Goal: Task Accomplishment & Management: Complete application form

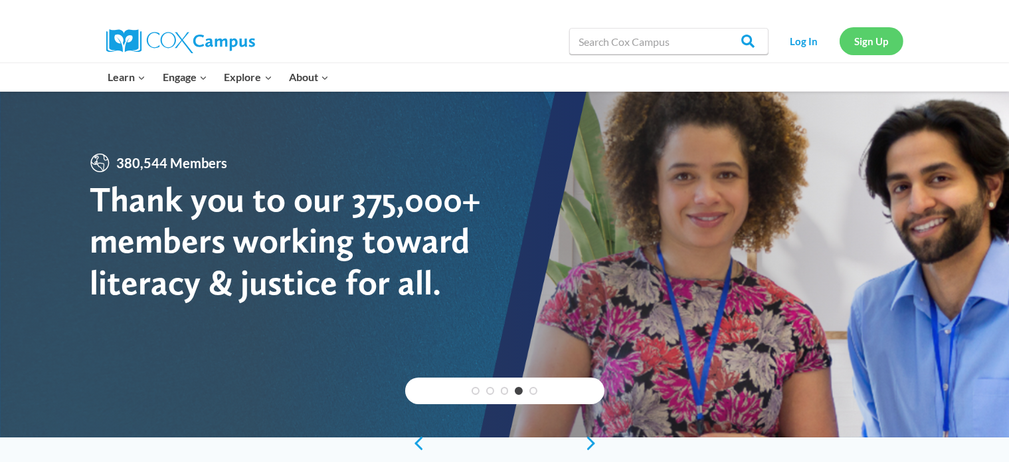
click at [874, 45] on link "Sign Up" at bounding box center [872, 40] width 64 height 27
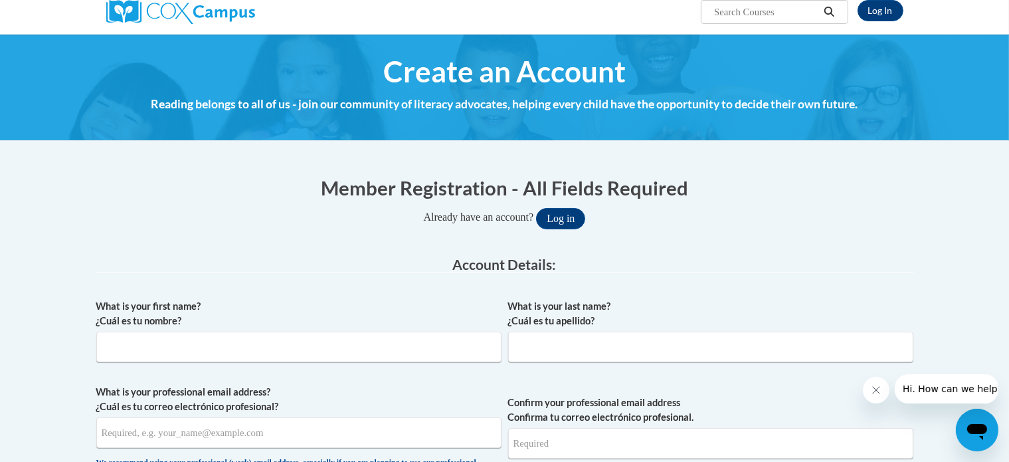
scroll to position [133, 0]
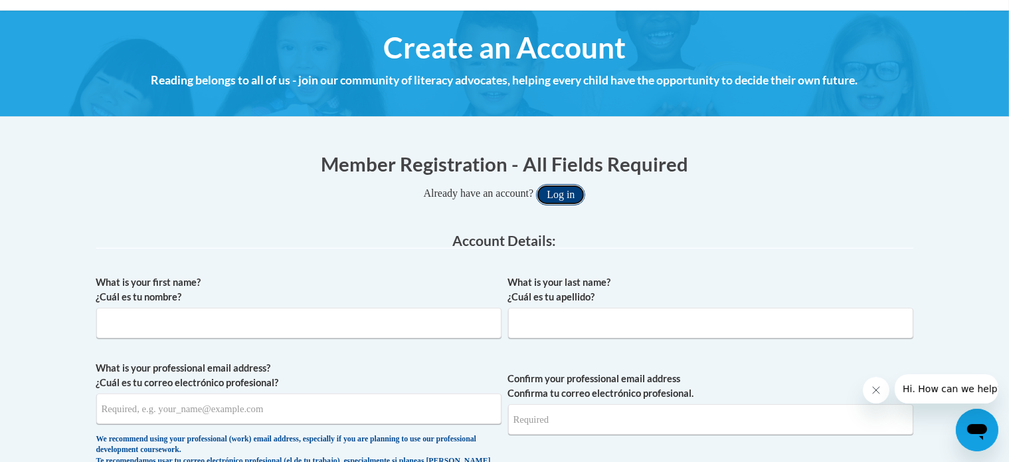
click at [559, 193] on button "Log in" at bounding box center [560, 194] width 49 height 21
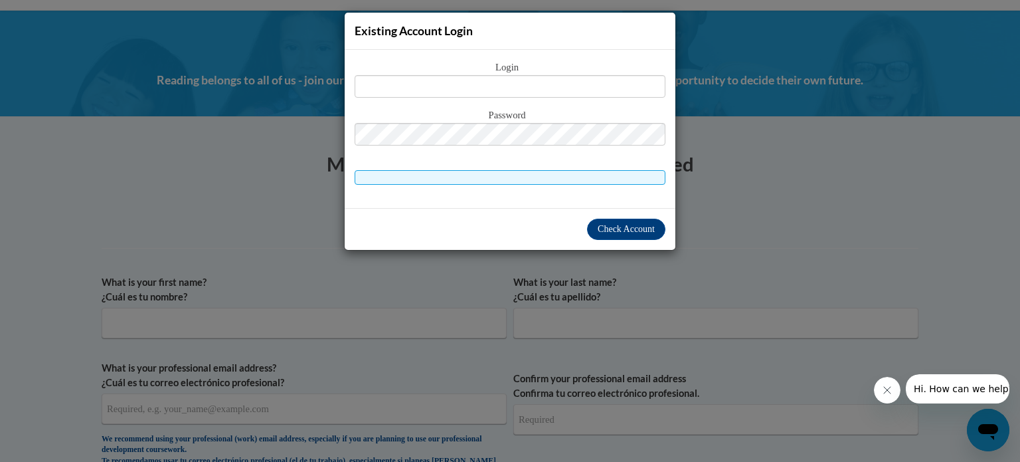
click at [533, 230] on div "Check Account" at bounding box center [510, 229] width 331 height 42
click at [276, 317] on div "Existing Account Login Login Password" at bounding box center [510, 231] width 1020 height 462
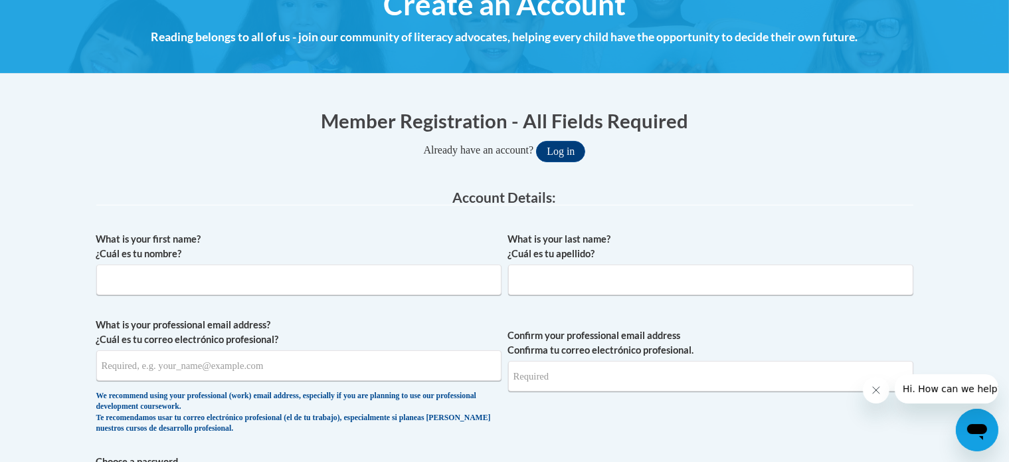
scroll to position [199, 0]
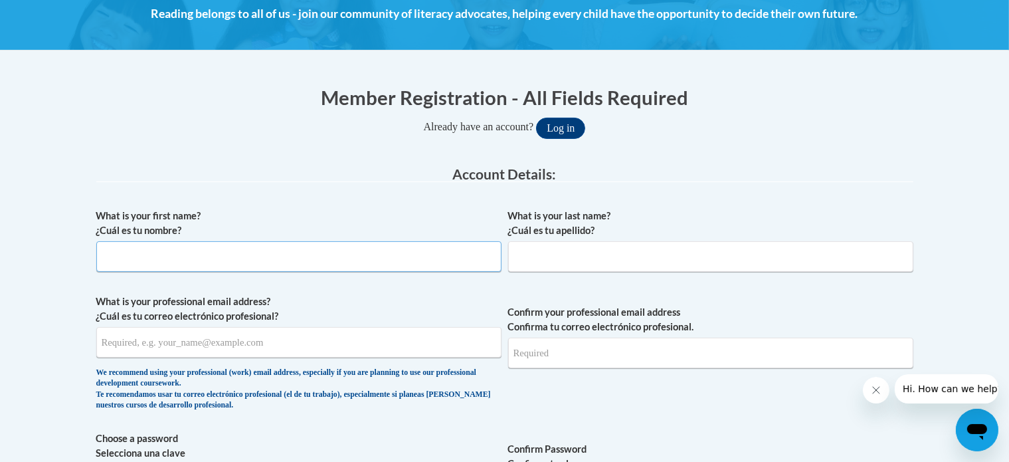
click at [300, 261] on input "What is your first name? ¿Cuál es tu nombre?" at bounding box center [298, 256] width 405 height 31
type input "Leanne"
type input "Mullis"
type input "lakelseym10@gmail.com"
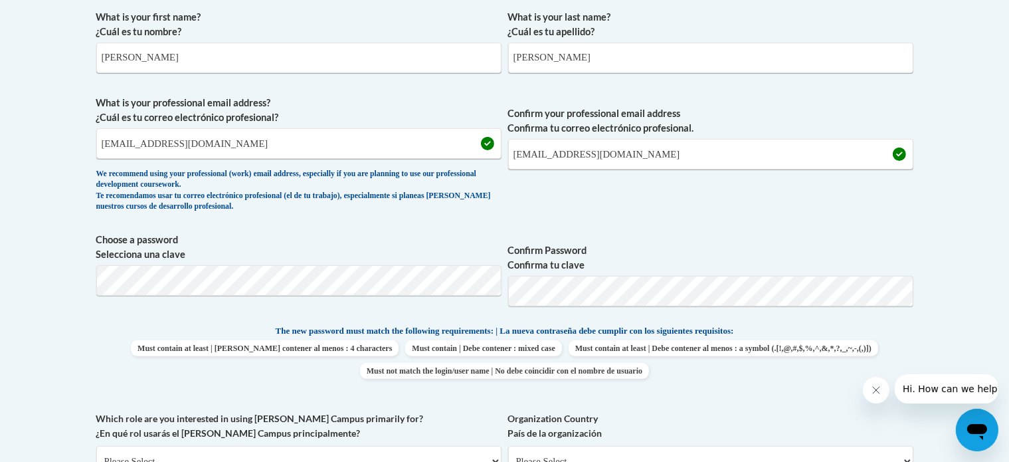
scroll to position [399, 0]
click at [254, 151] on input "lakelseym10@gmail.com" at bounding box center [298, 143] width 405 height 31
drag, startPoint x: 228, startPoint y: 142, endPoint x: 54, endPoint y: 147, distance: 173.5
click at [54, 147] on body "This site uses cookies to help improve your learning experience. By continuing …" at bounding box center [504, 412] width 1009 height 1622
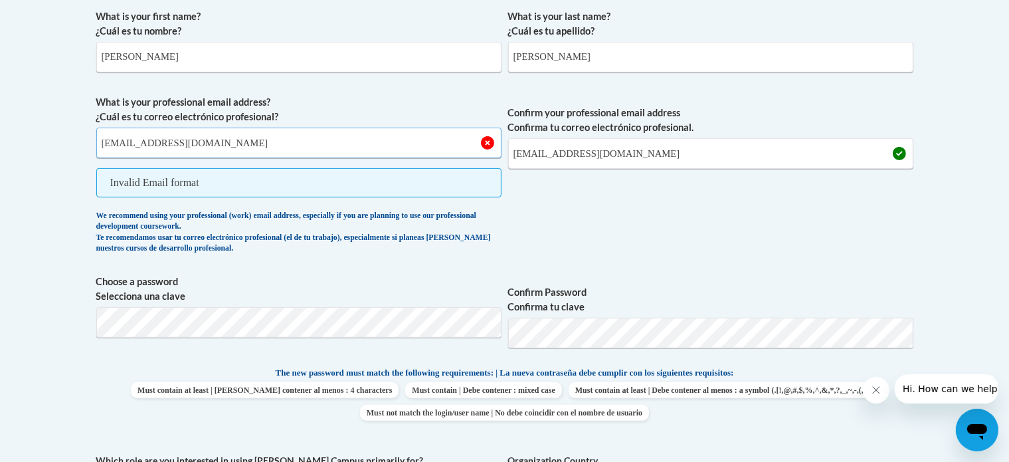
type input "leannemullis@gmail.com"
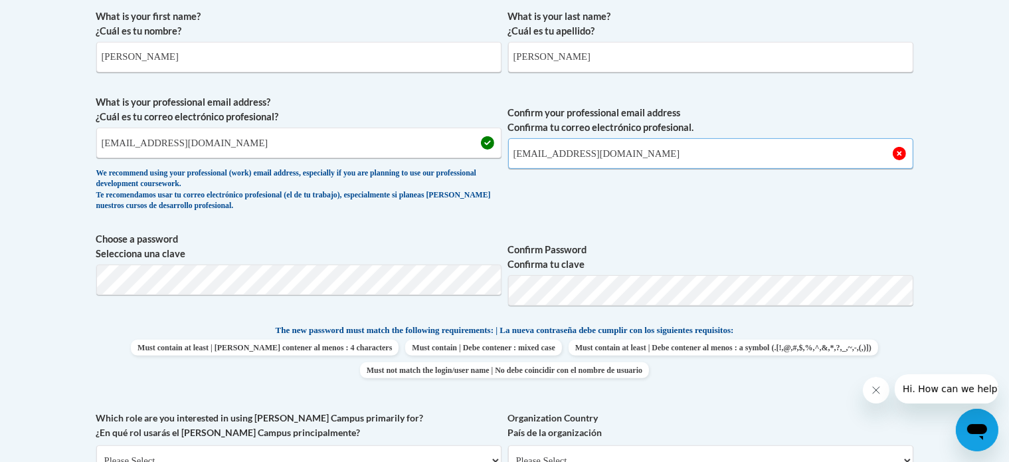
type input "leannemullis@gmail.com"
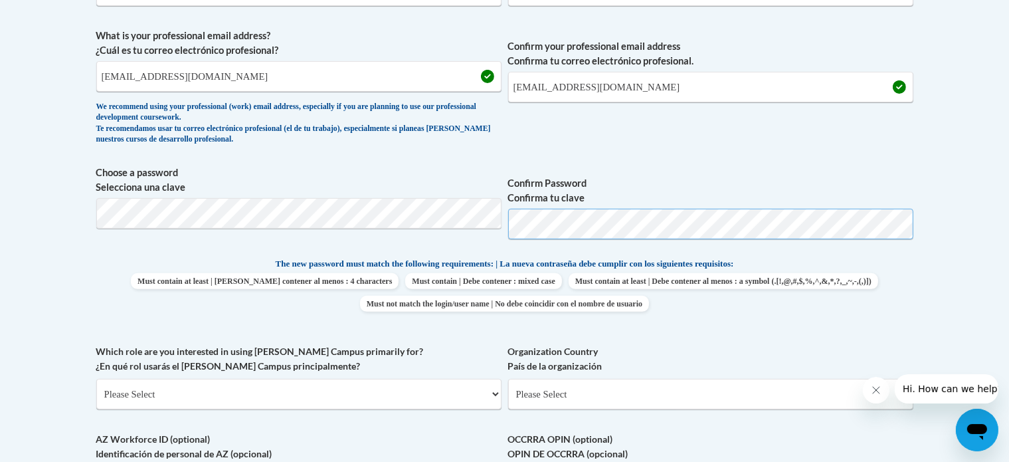
scroll to position [598, 0]
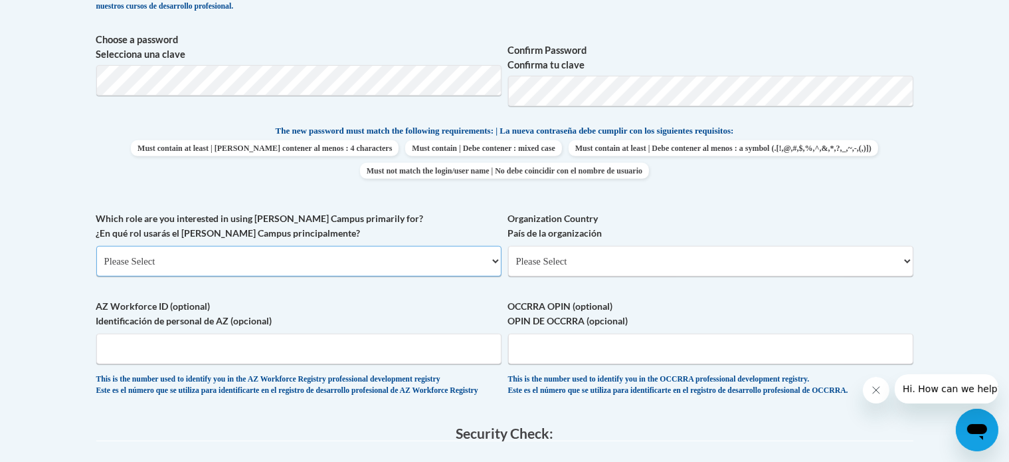
click at [162, 263] on select "Please Select College/University | Colegio/Universidad Community/Nonprofit Part…" at bounding box center [298, 261] width 405 height 31
select select "5a18ea06-2b54-4451-96f2-d152daf9eac5"
click at [96, 246] on select "Please Select College/University | Colegio/Universidad Community/Nonprofit Part…" at bounding box center [298, 261] width 405 height 31
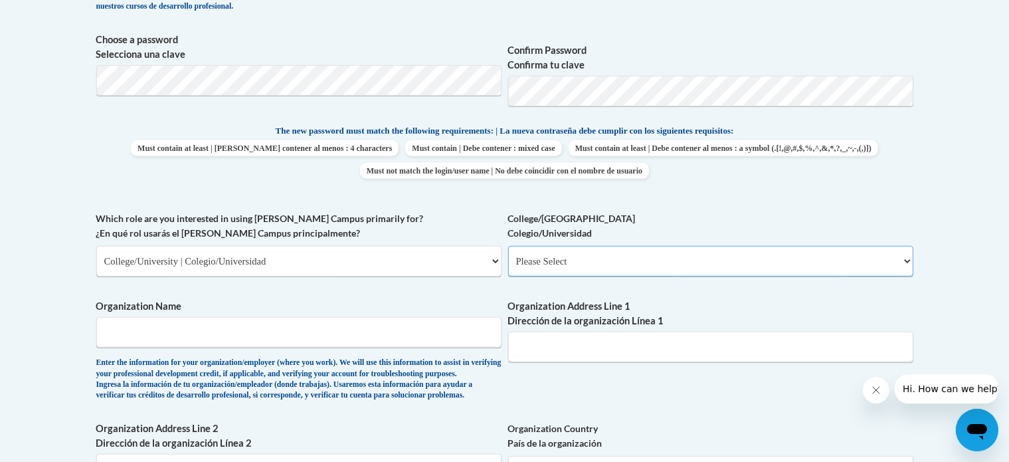
click at [585, 262] on select "Please Select College/University Staff | Empleado universitario College/Univers…" at bounding box center [710, 261] width 405 height 31
select select "99b32b07-cffc-426c-8bf6-0cd77760d84b"
click at [508, 246] on select "Please Select College/University Staff | Empleado universitario College/Univers…" at bounding box center [710, 261] width 405 height 31
click at [145, 334] on input "Organization Name" at bounding box center [298, 332] width 405 height 31
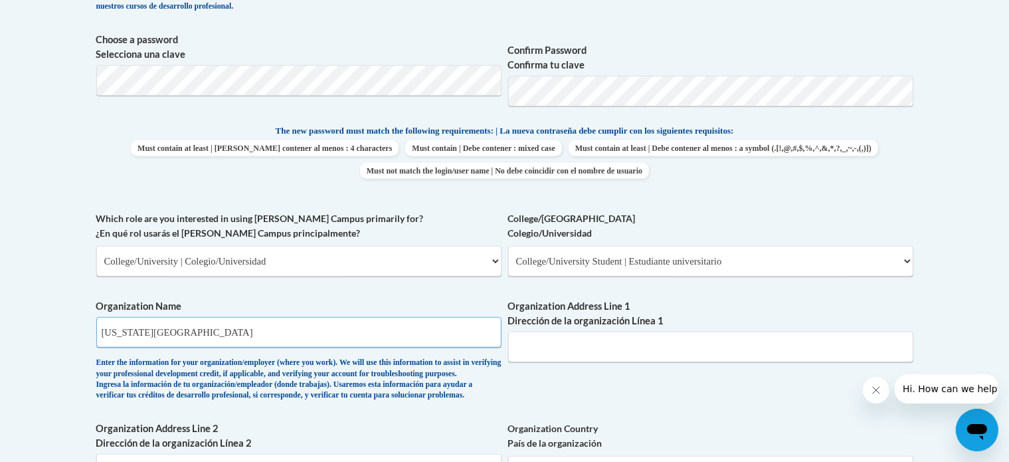
type input "Georgia State University"
type input "u"
type input "G"
click at [529, 344] on input "Organization Address Line 1 Dirección de la organización Línea 1" at bounding box center [710, 346] width 405 height 31
paste input "P.O. Box 3965, Atlanta, GA 30302-3965"
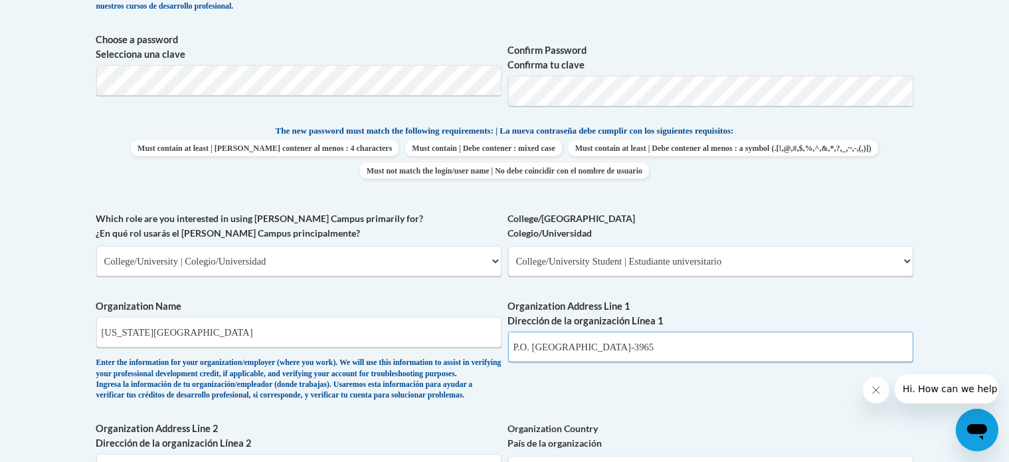
type input "P.O. Box 3965, Atlanta, GA 30302-3965"
click at [227, 341] on input "Georgia State University" at bounding box center [298, 332] width 405 height 31
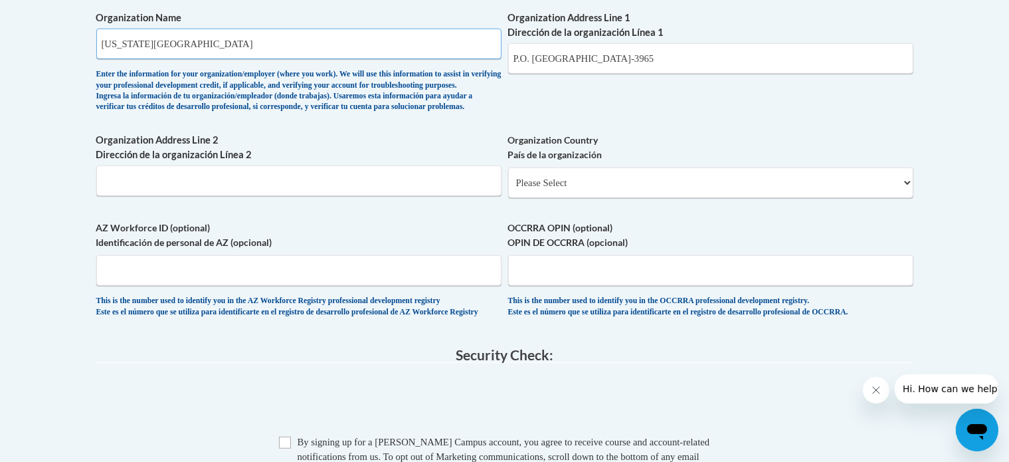
scroll to position [864, 0]
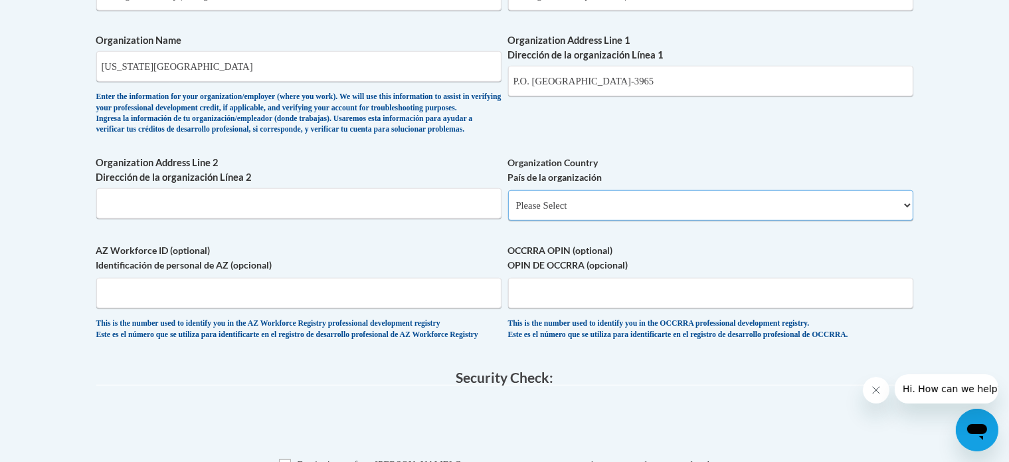
click at [593, 221] on select "Please Select United States | Estados Unidos Outside of the United States | Fue…" at bounding box center [710, 205] width 405 height 31
select select "ad49bcad-a171-4b2e-b99c-48b446064914"
click at [508, 211] on select "Please Select United States | Estados Unidos Outside of the United States | Fue…" at bounding box center [710, 205] width 405 height 31
select select
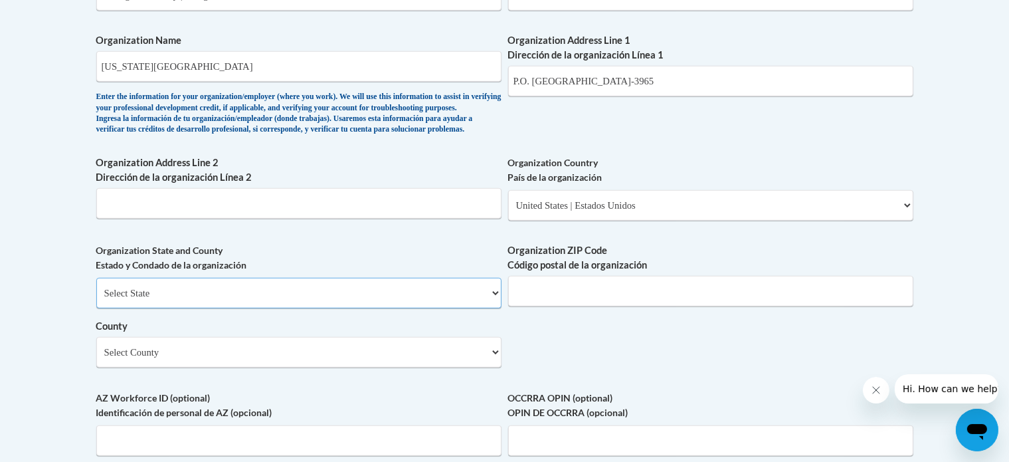
click at [283, 308] on select "Select State Alabama Alaska Arizona Arkansas California Colorado Connecticut De…" at bounding box center [298, 293] width 405 height 31
select select "Georgia"
click at [96, 300] on select "Select State Alabama Alaska Arizona Arkansas California Colorado Connecticut De…" at bounding box center [298, 293] width 405 height 31
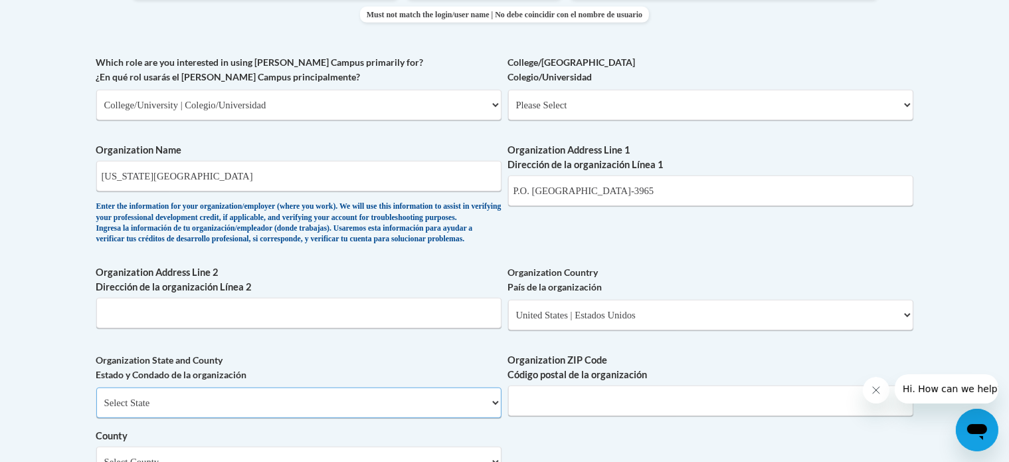
scroll to position [731, 0]
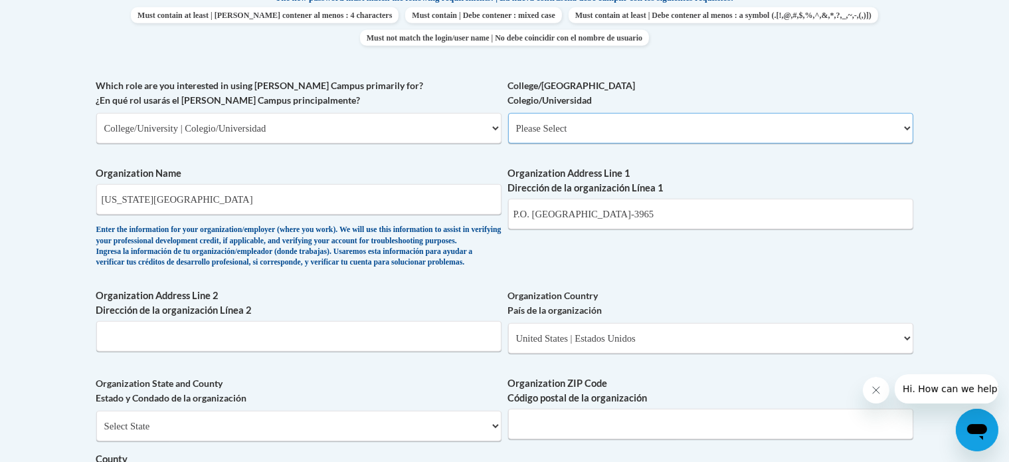
click at [598, 125] on select "Please Select College/University Staff | Empleado universitario College/Univers…" at bounding box center [710, 128] width 405 height 31
select select "99b32b07-cffc-426c-8bf6-0cd77760d84b"
click at [508, 113] on select "Please Select College/University Staff | Empleado universitario College/Univers…" at bounding box center [710, 128] width 405 height 31
click at [595, 172] on label "Organization Address Line 1 Dirección de la organización Línea 1" at bounding box center [710, 180] width 405 height 29
click at [595, 199] on input "P.O. Box 3965, Atlanta, GA 30302-3965" at bounding box center [710, 214] width 405 height 31
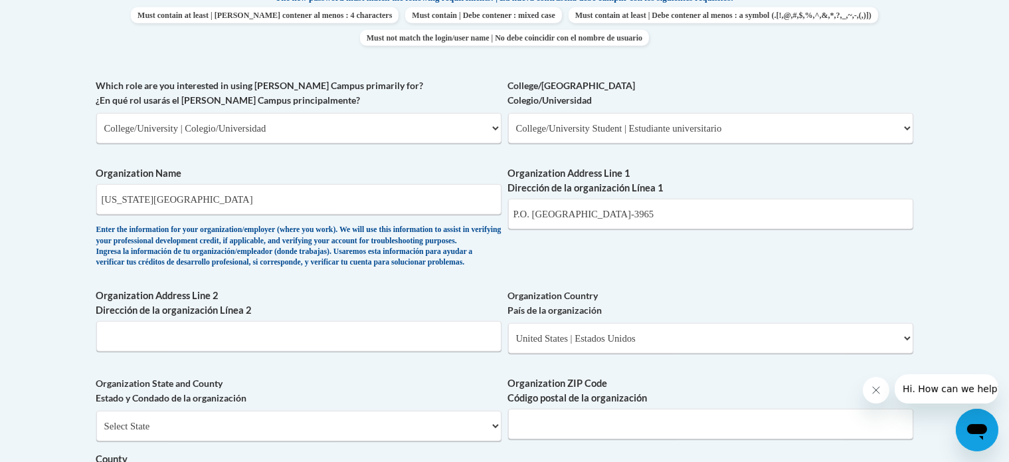
click at [58, 231] on body "This site uses cookies to help improve your learning experience. By continuing …" at bounding box center [504, 258] width 1009 height 1979
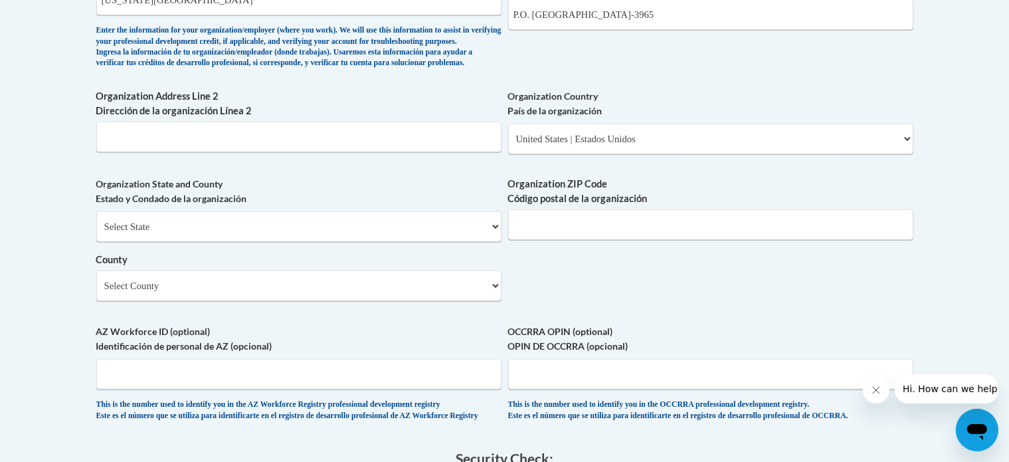
scroll to position [996, 0]
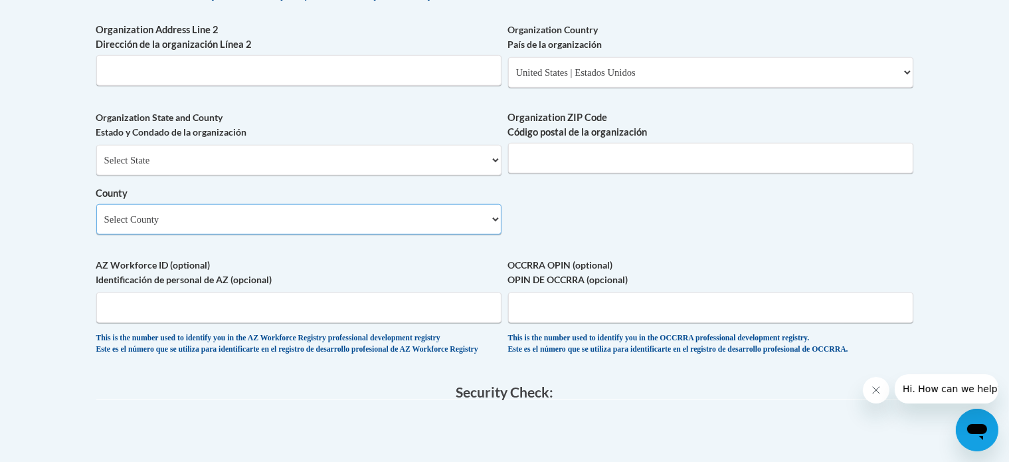
click at [155, 235] on select "Select County Appling Atkinson Bacon Baker Baldwin Banks Barrow Bartow Ben Hill…" at bounding box center [298, 219] width 405 height 31
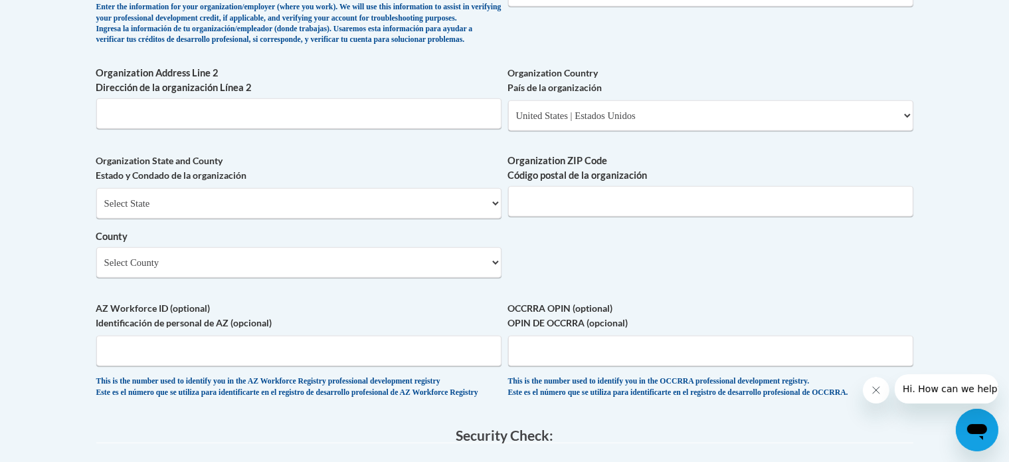
scroll to position [930, 0]
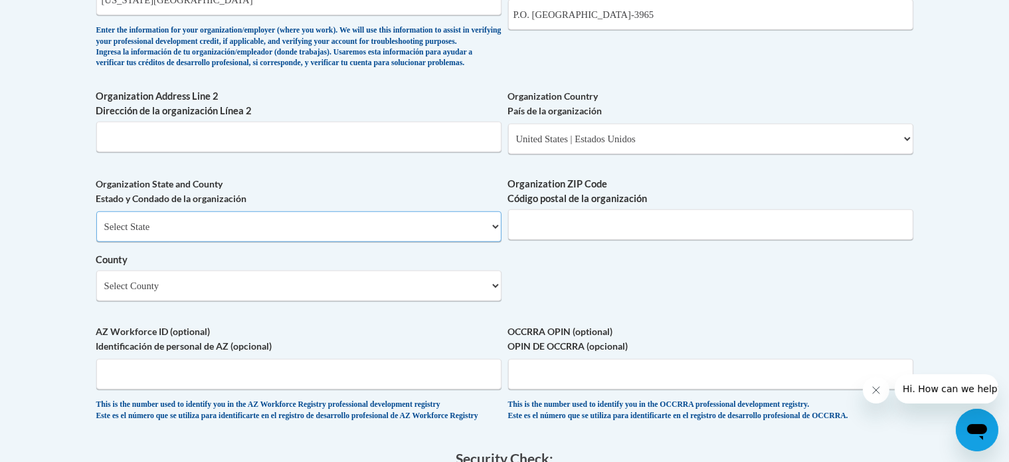
click at [110, 241] on select "Select State Alabama Alaska Arizona Arkansas California Colorado Connecticut De…" at bounding box center [298, 226] width 405 height 31
select select "Georgia"
click at [96, 233] on select "Select State Alabama Alaska Arizona Arkansas California Colorado Connecticut De…" at bounding box center [298, 226] width 405 height 31
click at [131, 301] on select "Select County Appling Atkinson Bacon Baker Baldwin Banks Barrow Bartow Ben Hill…" at bounding box center [298, 285] width 405 height 31
select select "Fulton"
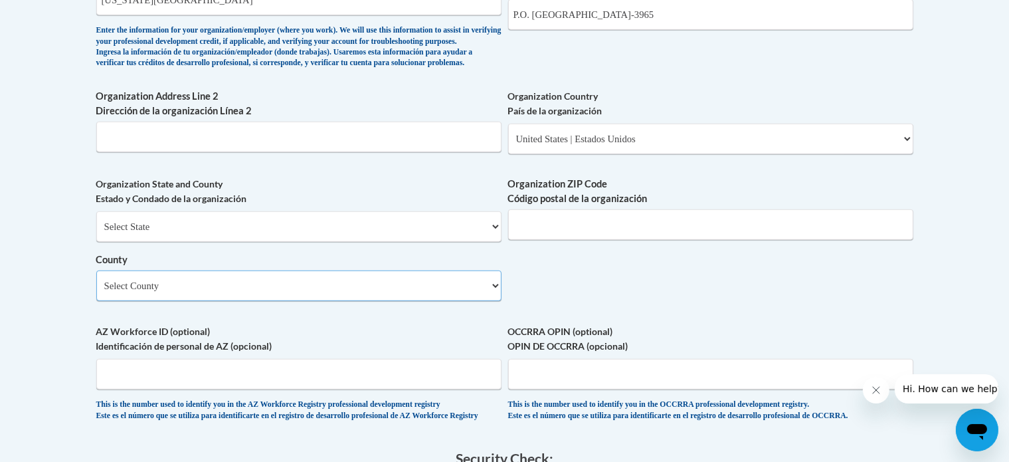
click at [96, 292] on select "Select County Appling Atkinson Bacon Baker Baldwin Banks Barrow Bartow Ben Hill…" at bounding box center [298, 285] width 405 height 31
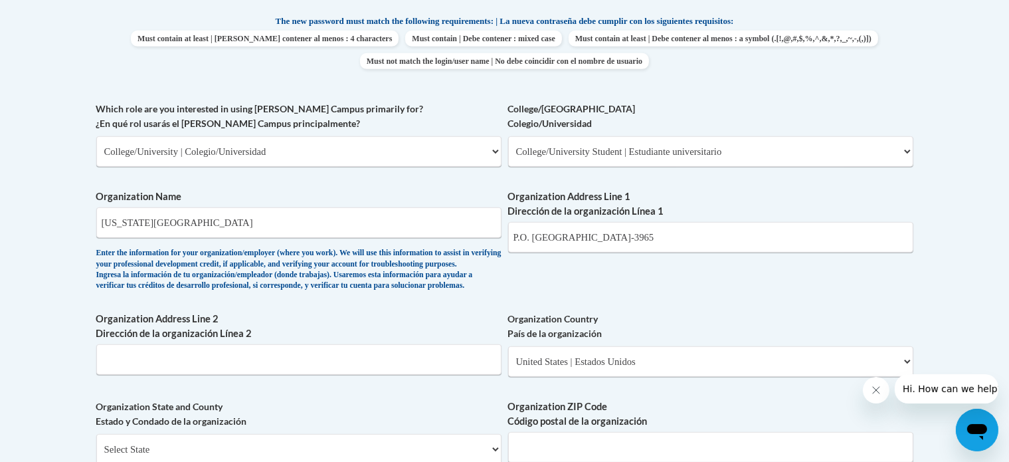
scroll to position [731, 0]
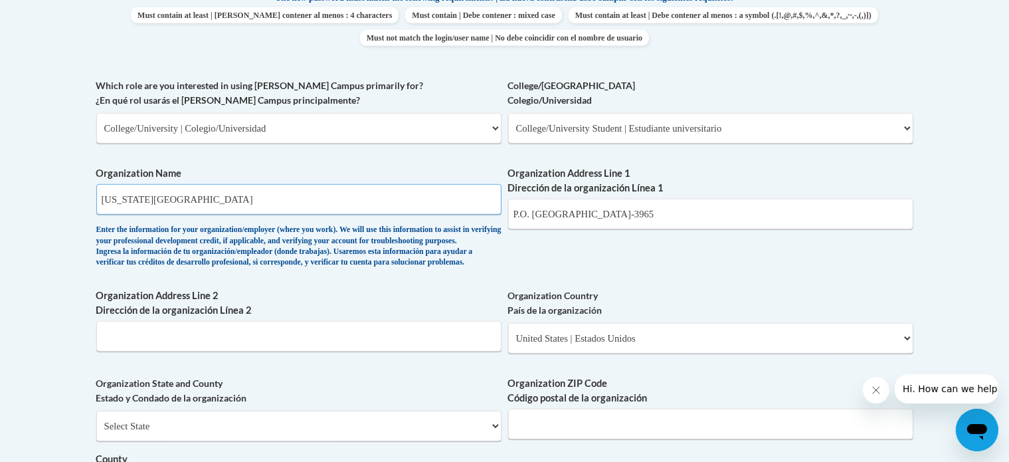
drag, startPoint x: 223, startPoint y: 207, endPoint x: 84, endPoint y: 218, distance: 139.3
click at [84, 218] on body "This site uses cookies to help improve your learning experience. By continuing …" at bounding box center [504, 258] width 1009 height 1979
type input "Georgia State University"
drag, startPoint x: 696, startPoint y: 216, endPoint x: 483, endPoint y: 244, distance: 215.2
click at [483, 244] on div "What is your first name? ¿Cuál es tu nombre? Leanne What is your last name? ¿Cu…" at bounding box center [504, 151] width 817 height 963
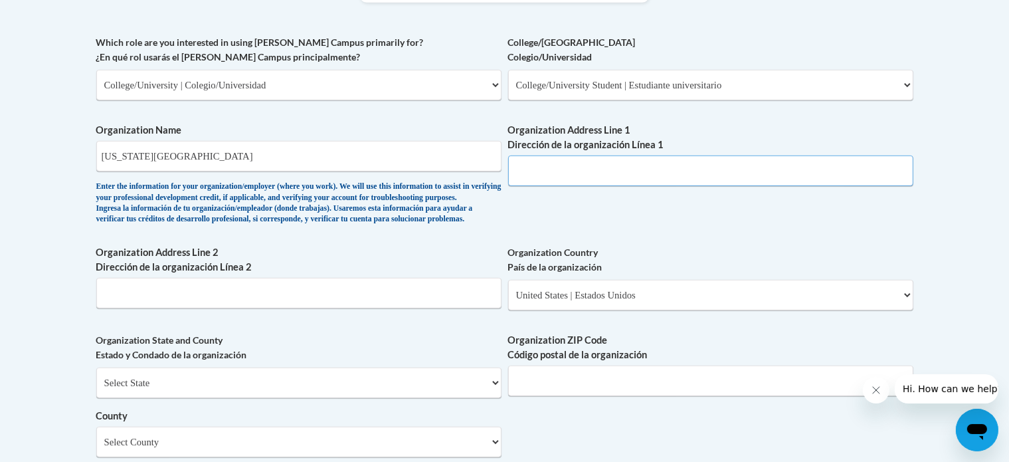
scroll to position [797, 0]
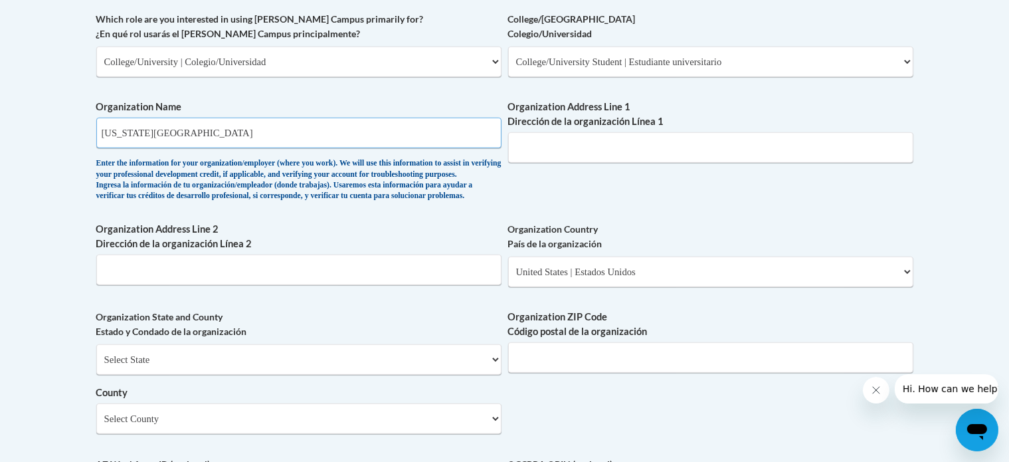
drag, startPoint x: 247, startPoint y: 134, endPoint x: 105, endPoint y: 162, distance: 145.0
click at [105, 162] on span "Organization Name Georgia State University Enter the information for your organ…" at bounding box center [298, 151] width 405 height 102
type input "G"
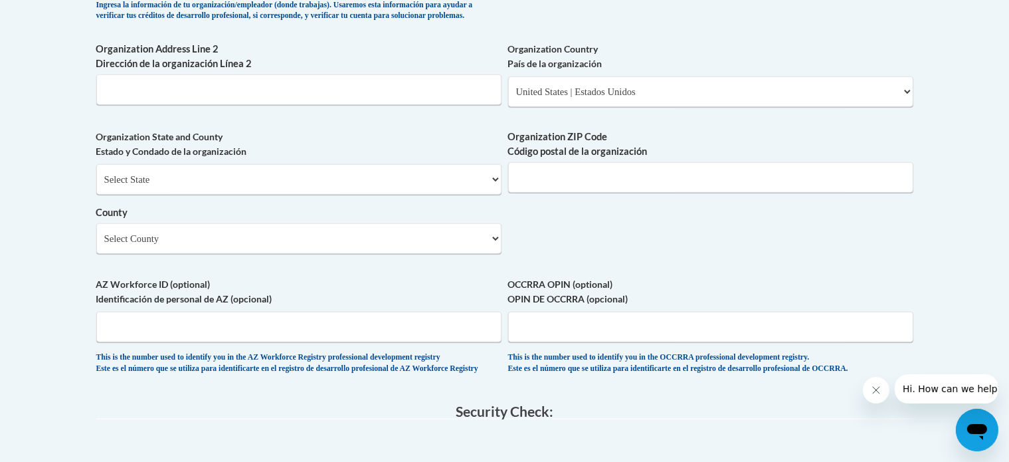
scroll to position [996, 0]
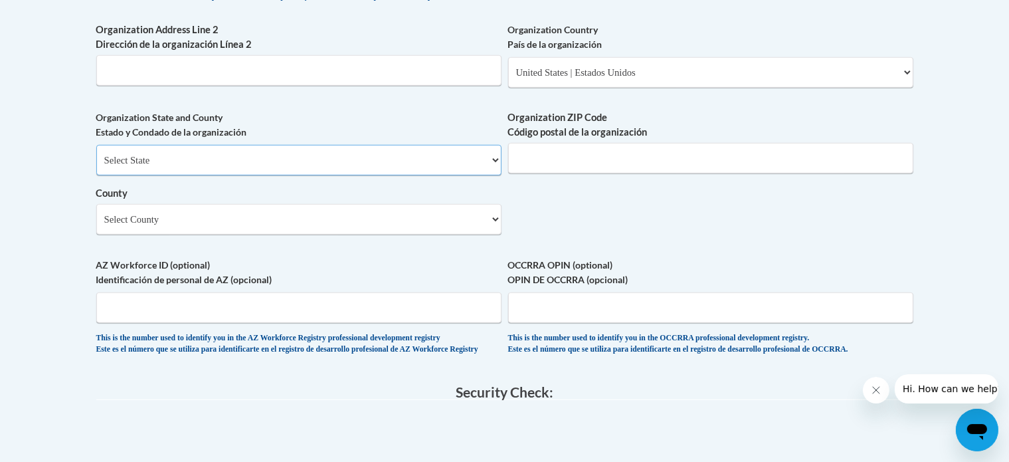
drag, startPoint x: 140, startPoint y: 188, endPoint x: 111, endPoint y: 190, distance: 29.3
click at [111, 175] on select "Select State Alabama Alaska Arizona Arkansas California Colorado Connecticut De…" at bounding box center [298, 160] width 405 height 31
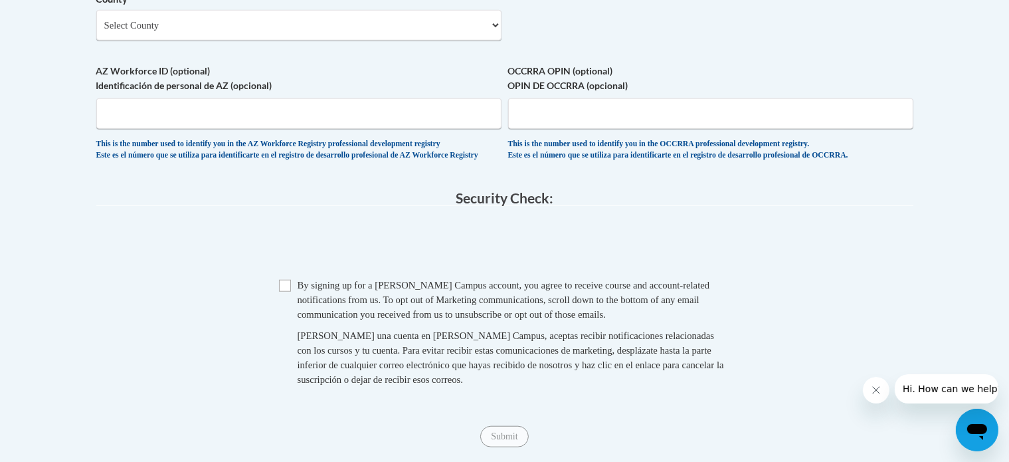
scroll to position [1196, 0]
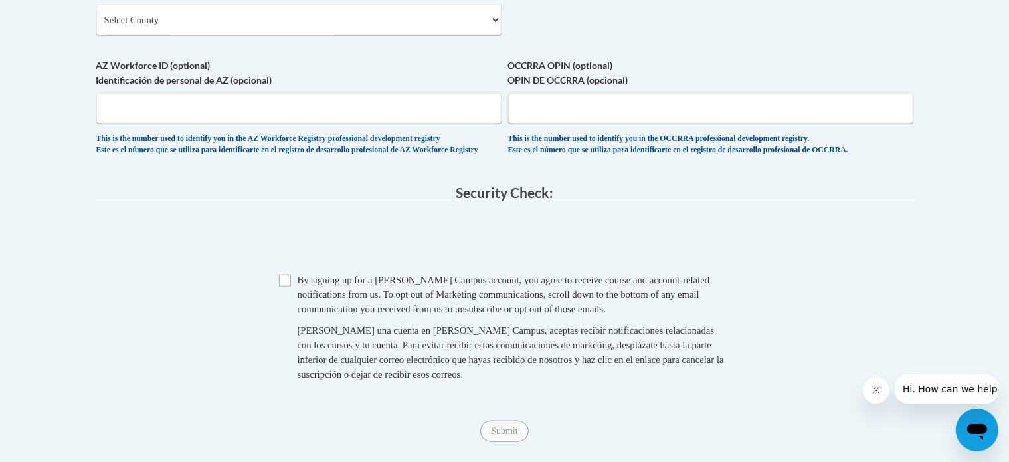
click at [298, 312] on span "By signing up for a Cox Campus account, you agree to receive course and account…" at bounding box center [504, 294] width 413 height 40
click at [293, 315] on span "Checkbox By signing up for a Cox Campus account, you agree to receive course an…" at bounding box center [505, 333] width 452 height 122
click at [284, 286] on input "Checkbox" at bounding box center [285, 280] width 12 height 12
checkbox input "true"
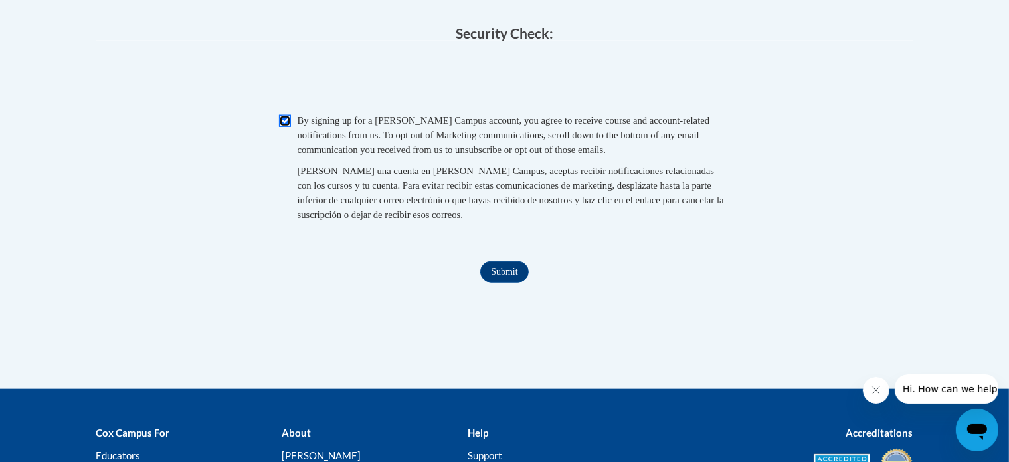
scroll to position [1462, 0]
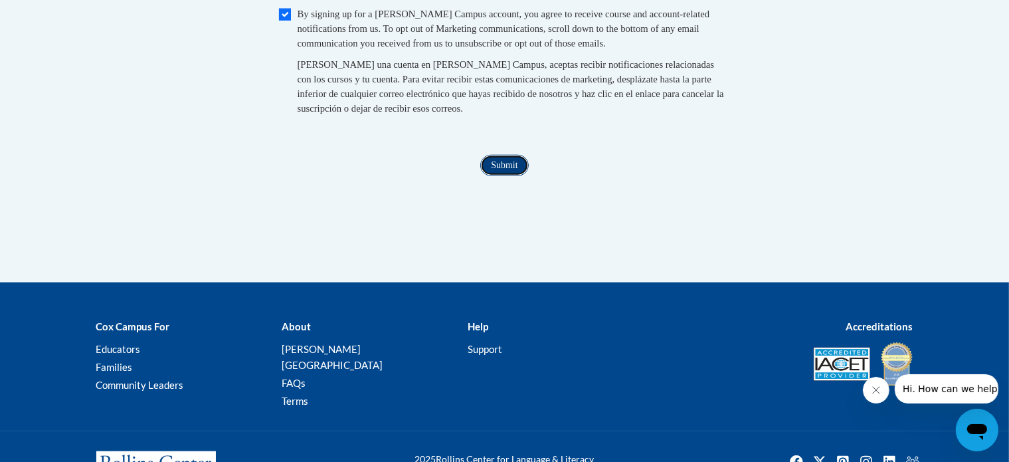
click at [492, 176] on input "Submit" at bounding box center [504, 165] width 48 height 21
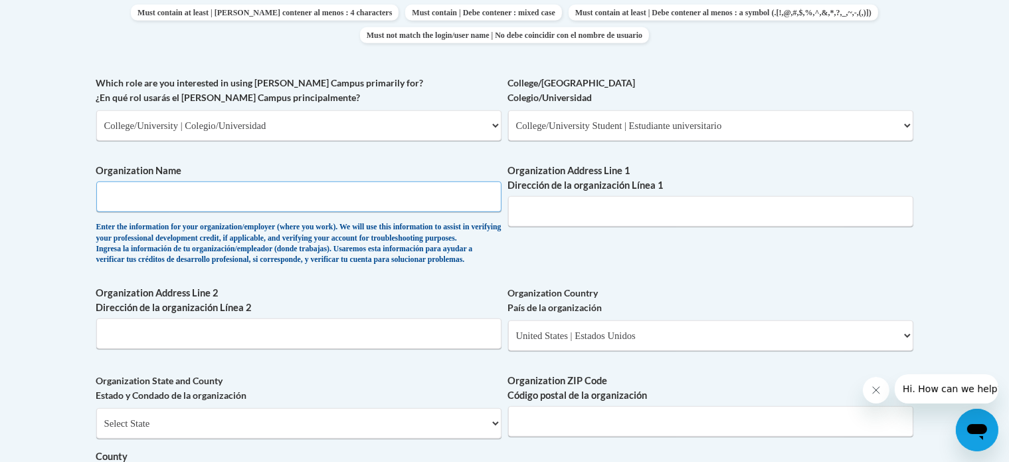
scroll to position [715, 0]
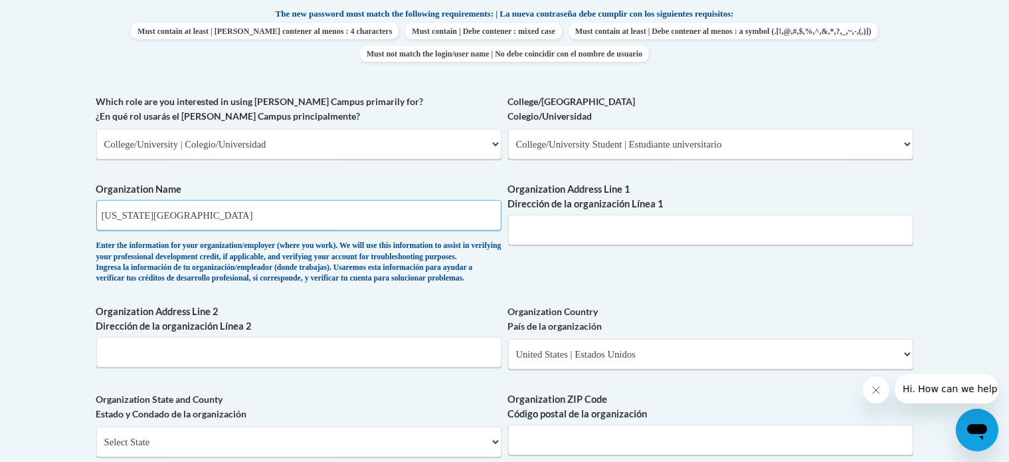
type input "Georgia State University"
paste input "P.O. Box 3965, Atlanta, GA 30302-3965"
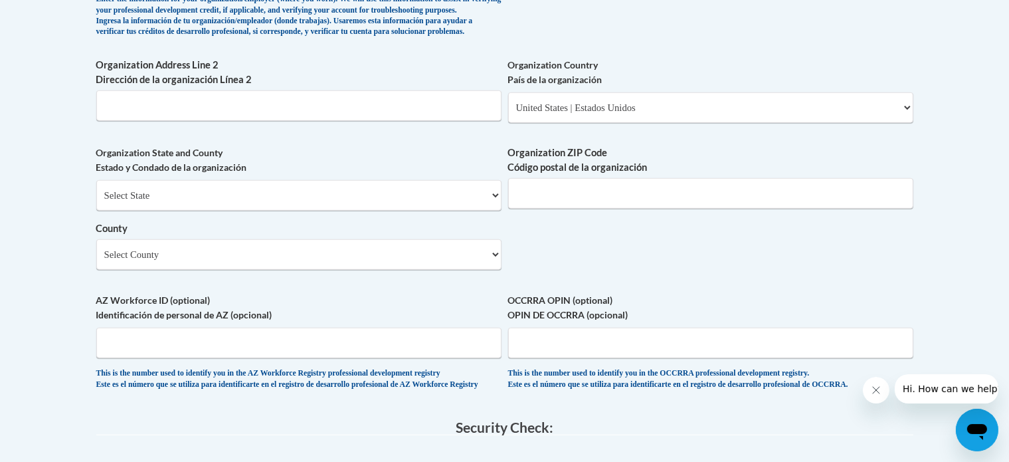
scroll to position [1047, 0]
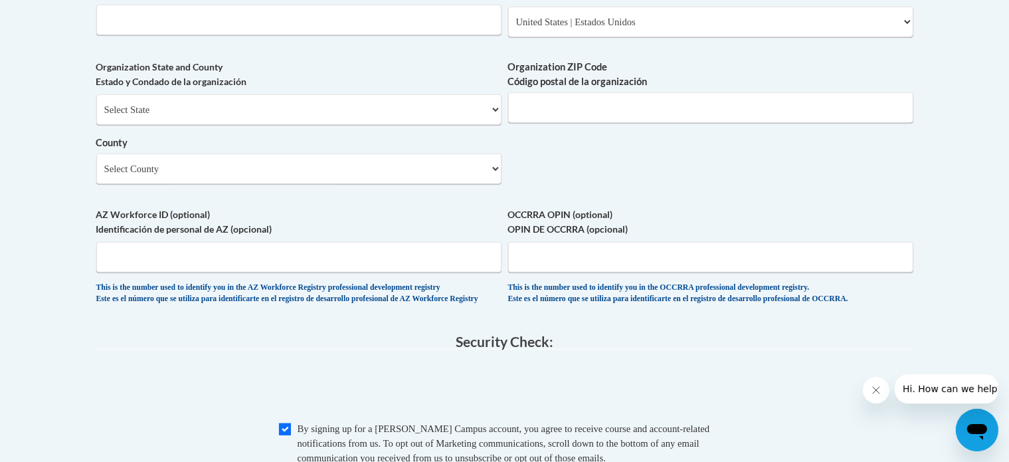
type input "P.O. Box 3965, Atlanta, GA 30302-3965"
click at [555, 123] on input "Organization ZIP Code Código postal de la organización" at bounding box center [710, 107] width 405 height 31
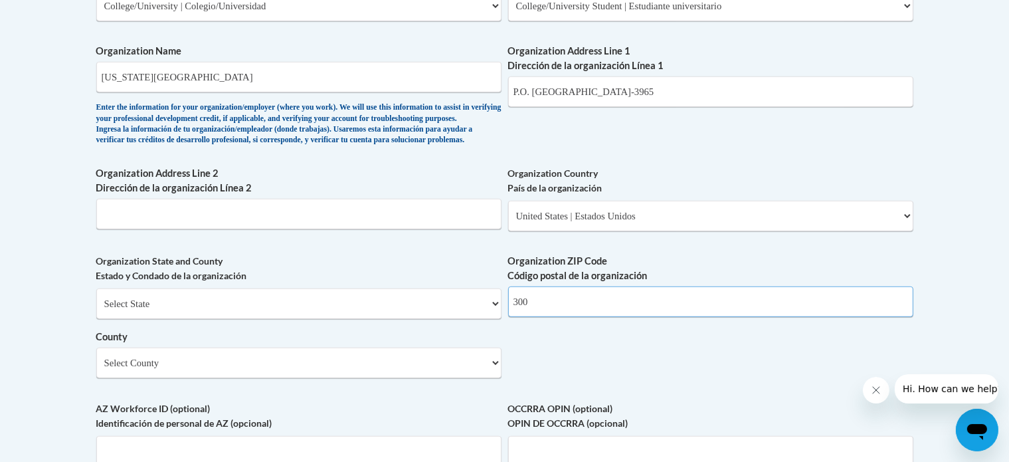
scroll to position [848, 0]
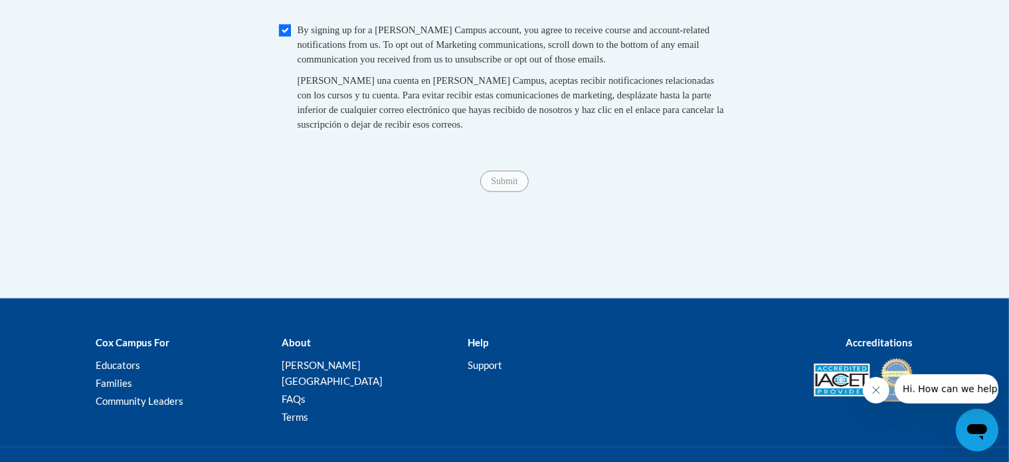
type input "30302"
click at [452, 192] on div "Submit Submit" at bounding box center [504, 181] width 817 height 21
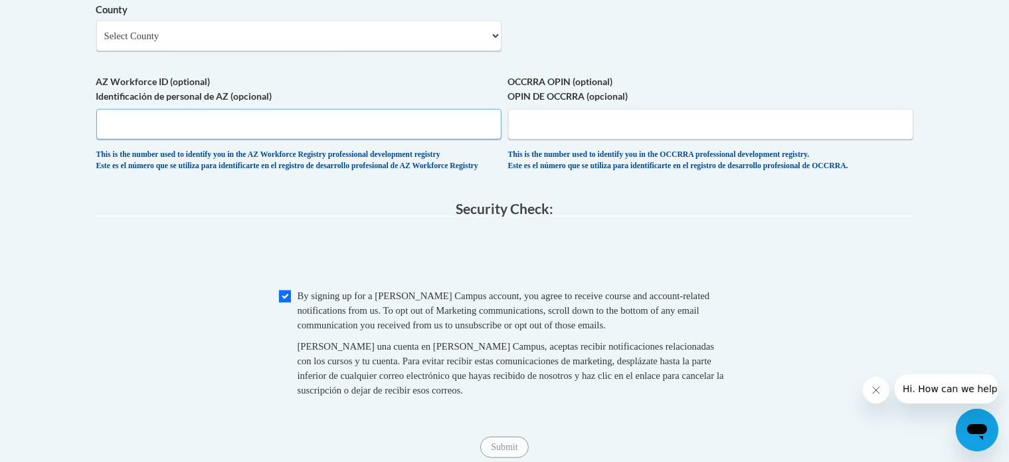
click at [335, 140] on input "AZ Workforce ID (optional) Identificación de personal de AZ (opcional)" at bounding box center [298, 124] width 405 height 31
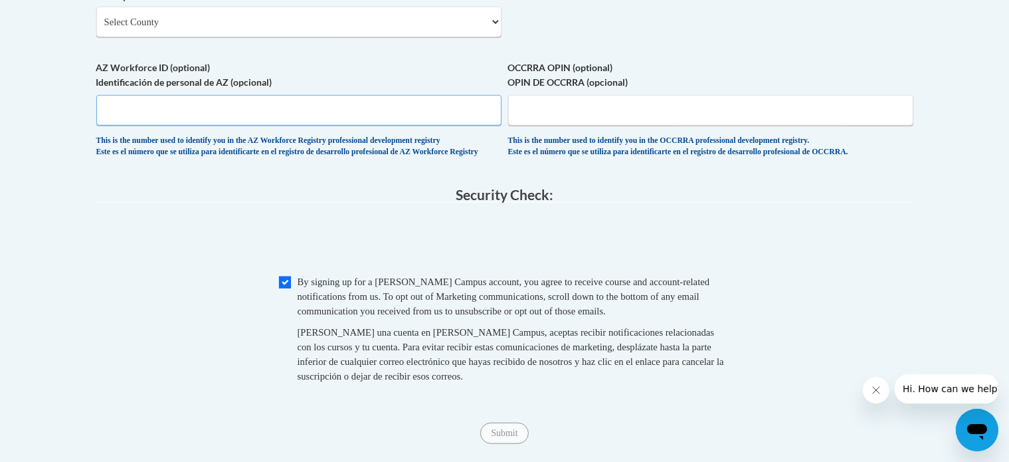
scroll to position [914, 0]
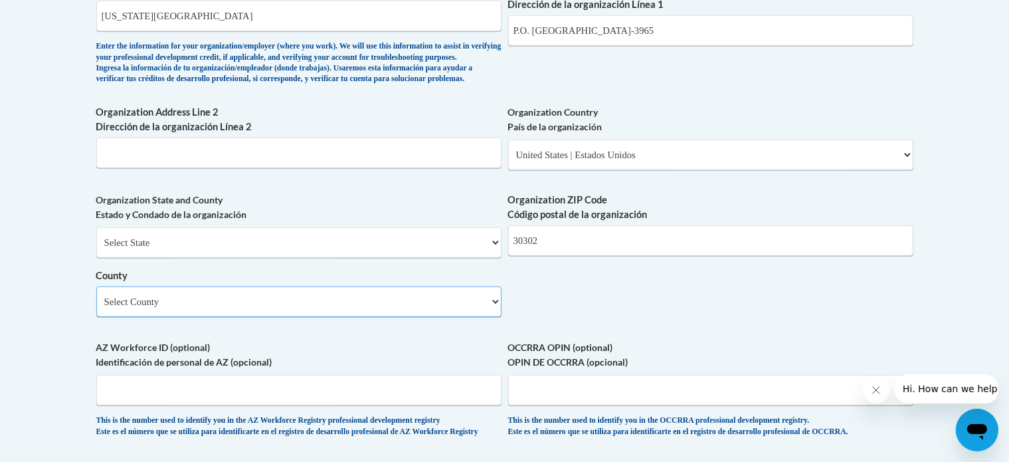
click at [294, 317] on select "Select County Appling Atkinson Bacon Baker Baldwin Banks Barrow Bartow Ben Hill…" at bounding box center [298, 301] width 405 height 31
click at [96, 308] on select "Select County Appling Atkinson Bacon Baker Baldwin Banks Barrow Bartow Ben Hill…" at bounding box center [298, 301] width 405 height 31
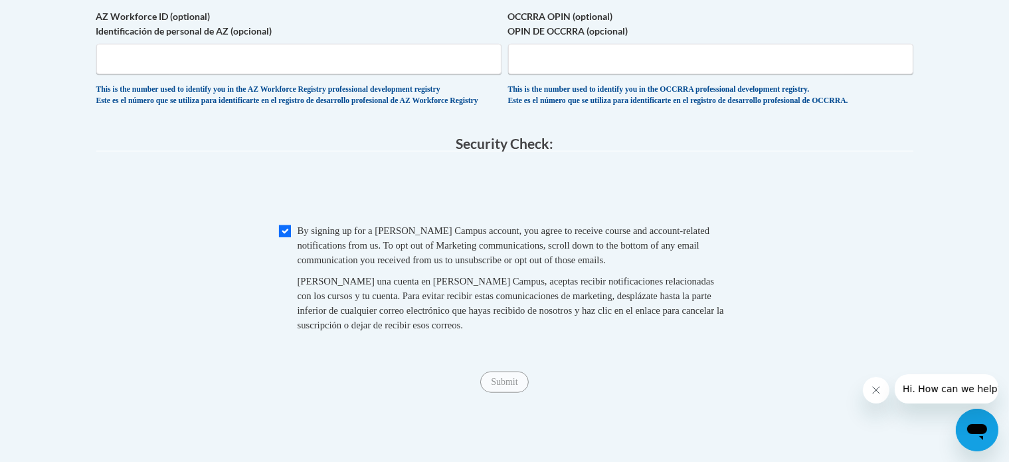
scroll to position [1246, 0]
click at [356, 308] on span "Al crear una cuenta en Cox Campus, aceptas recibir notificaciones relacionadas …" at bounding box center [511, 301] width 426 height 54
click at [280, 236] on input "Checkbox" at bounding box center [285, 230] width 12 height 12
checkbox input "true"
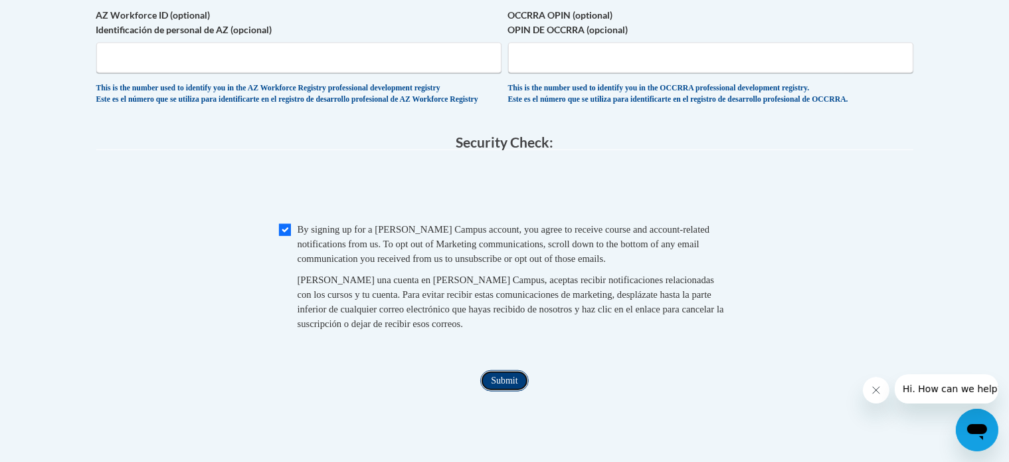
click at [510, 391] on input "Submit" at bounding box center [504, 380] width 48 height 21
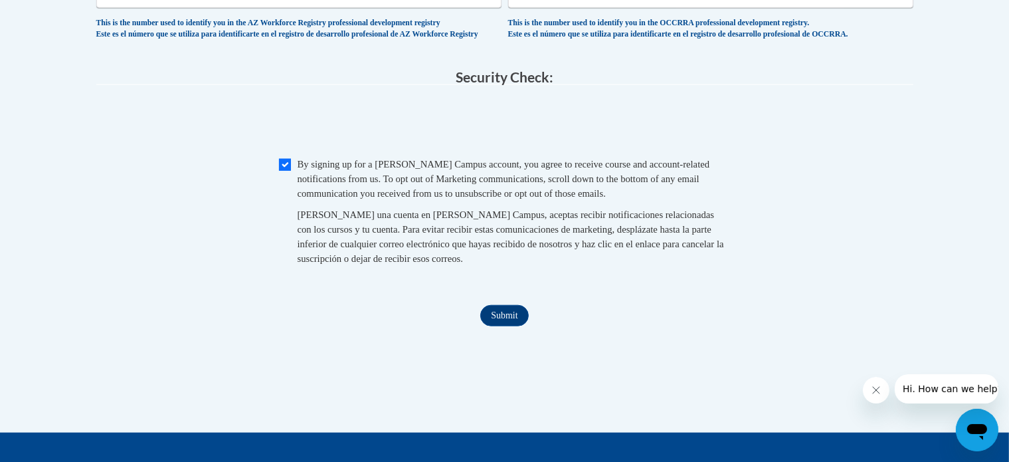
scroll to position [1440, 0]
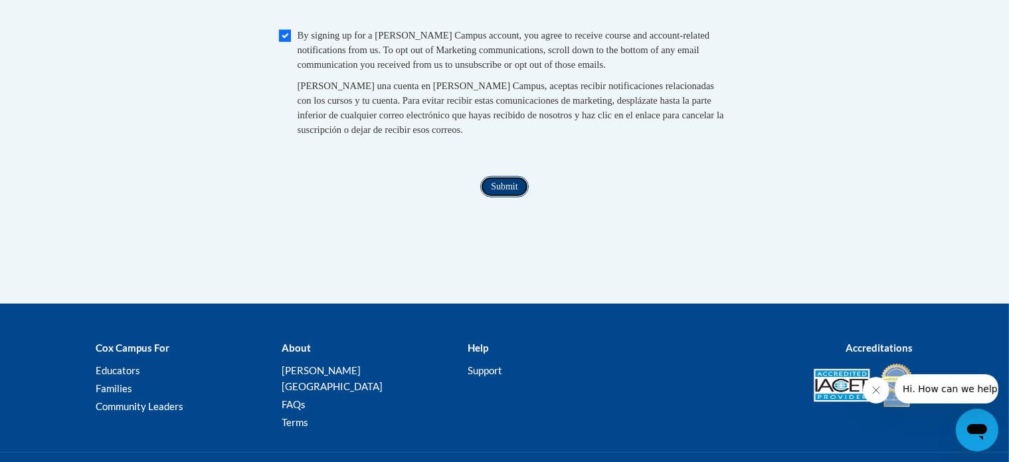
click at [494, 197] on input "Submit" at bounding box center [504, 186] width 48 height 21
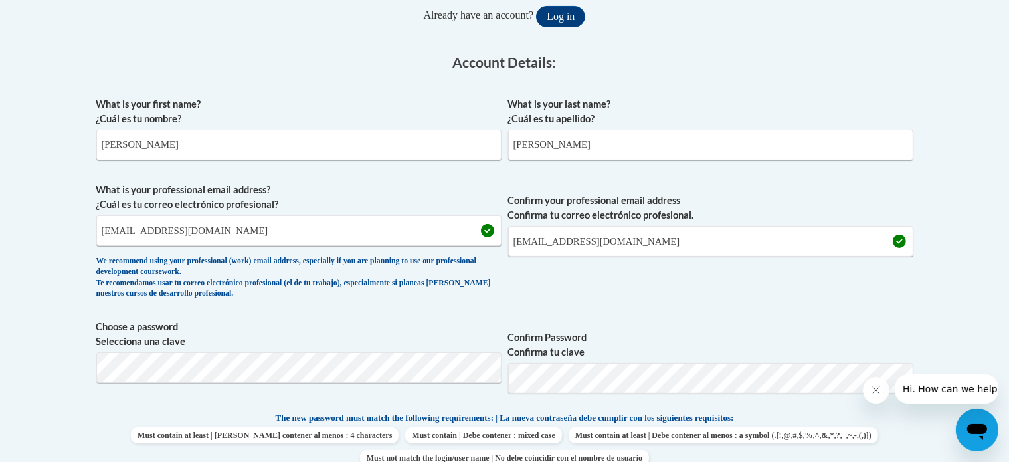
scroll to position [0, 0]
